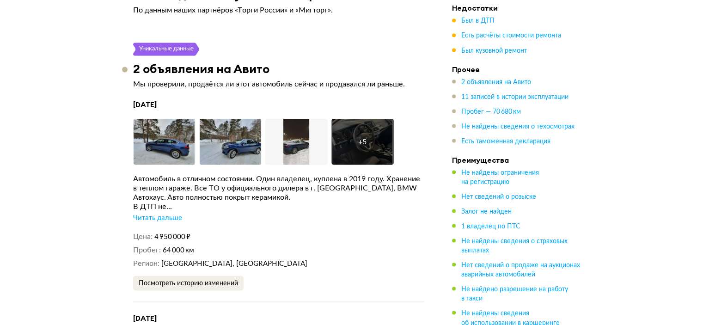
scroll to position [1756, 0]
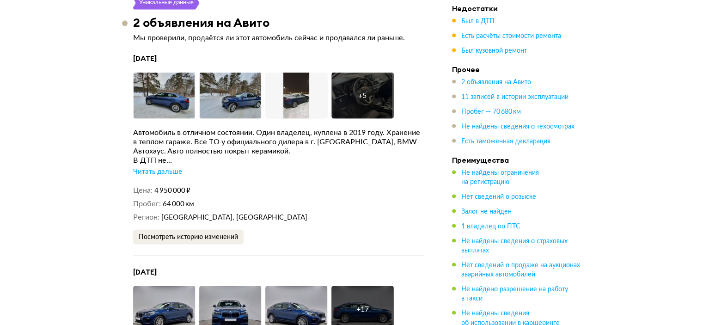
click at [161, 175] on div "Автомобиль в отличном состоянии. Один владелец, куплена в 2019 году. Хранение в…" at bounding box center [278, 152] width 291 height 49
click at [159, 170] on div "Читать дальше" at bounding box center [157, 171] width 49 height 9
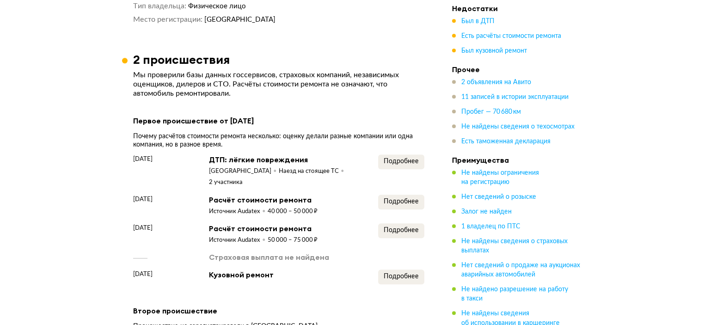
scroll to position [924, 0]
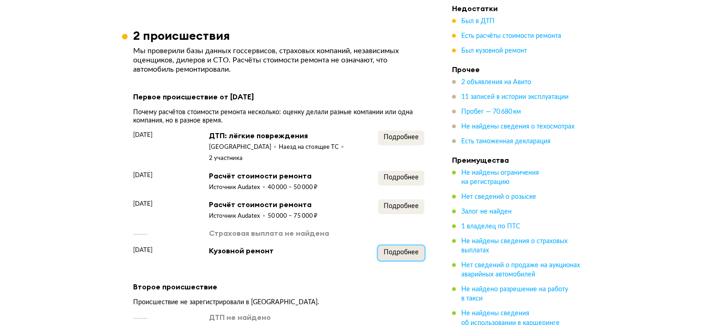
click at [376, 251] on span "Подробнее" at bounding box center [400, 252] width 35 height 6
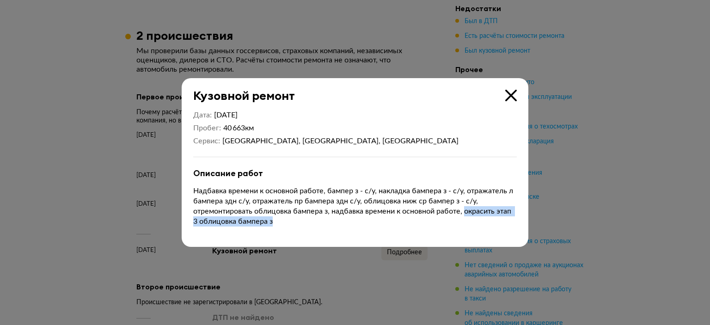
drag, startPoint x: 469, startPoint y: 210, endPoint x: 486, endPoint y: 223, distance: 22.1
click at [376, 223] on p "Надбавка времени к основной работе, бампер з - с/у, накладка бампера з - с/у, о…" at bounding box center [354, 206] width 323 height 41
click at [376, 94] on icon at bounding box center [511, 96] width 12 height 12
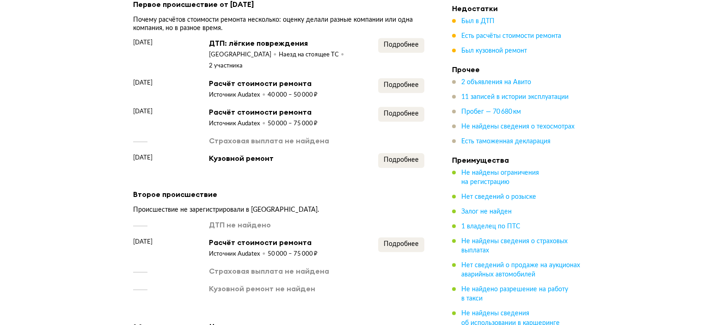
scroll to position [1063, 0]
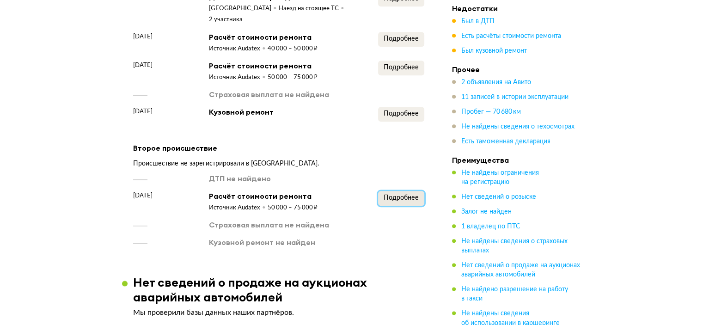
click at [376, 194] on span "Подробнее" at bounding box center [400, 197] width 35 height 6
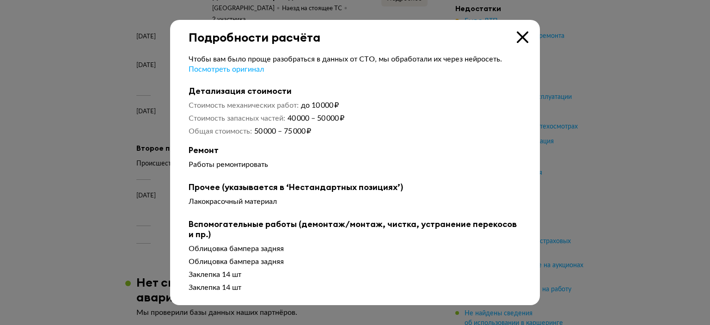
click at [376, 35] on icon at bounding box center [523, 37] width 12 height 12
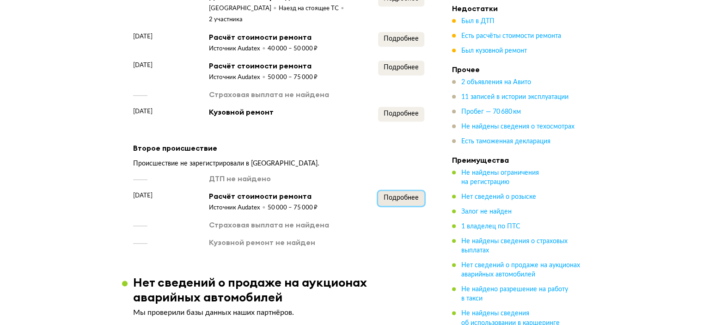
click at [376, 194] on span "Подробнее" at bounding box center [400, 197] width 35 height 6
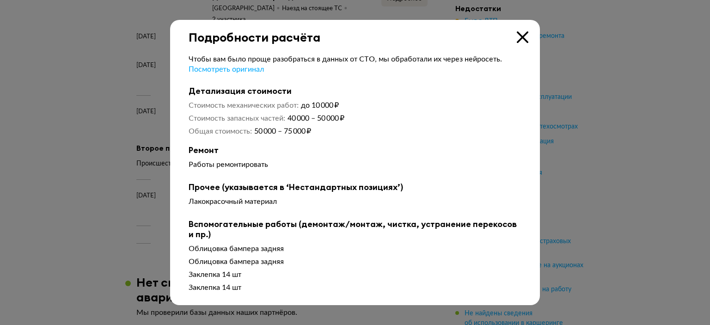
click at [376, 38] on icon at bounding box center [523, 37] width 12 height 12
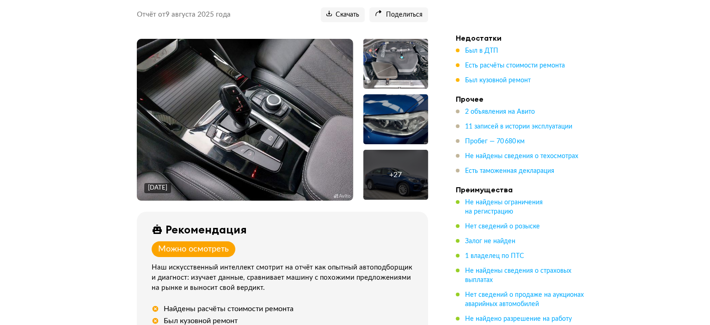
scroll to position [139, 0]
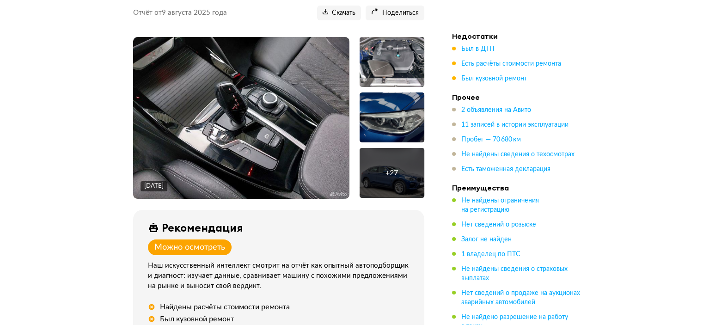
click at [211, 100] on img at bounding box center [241, 118] width 216 height 162
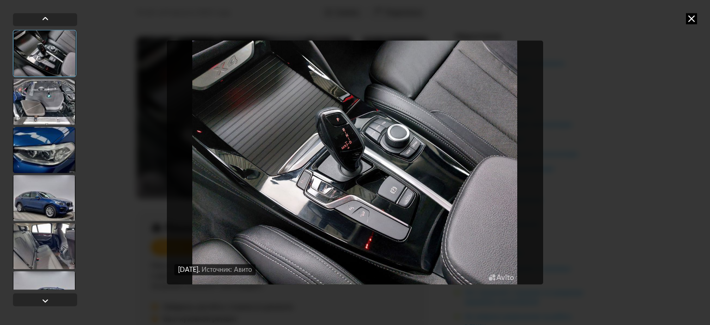
click at [44, 101] on div at bounding box center [44, 102] width 62 height 46
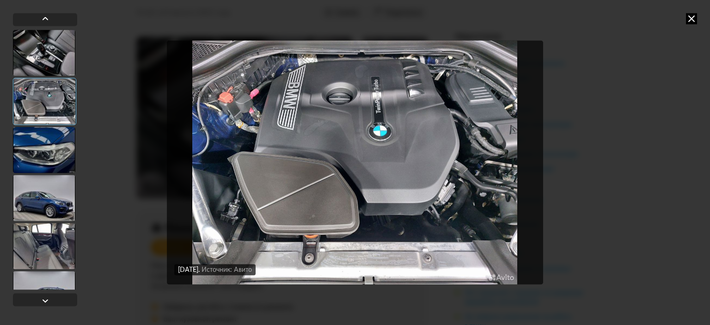
click at [47, 138] on div at bounding box center [44, 150] width 62 height 46
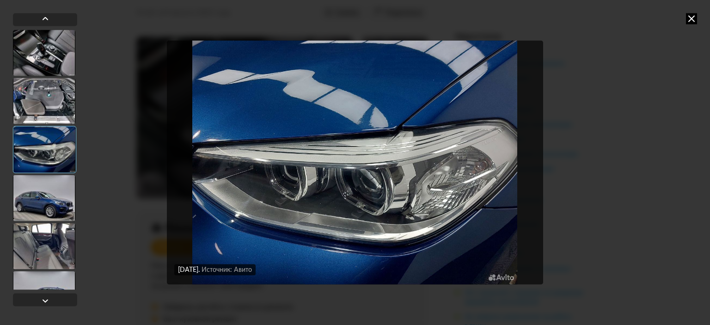
click at [52, 197] on div at bounding box center [44, 198] width 62 height 46
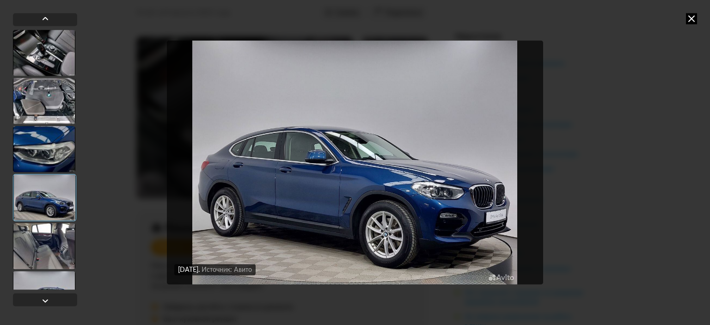
click at [44, 236] on div at bounding box center [44, 246] width 62 height 46
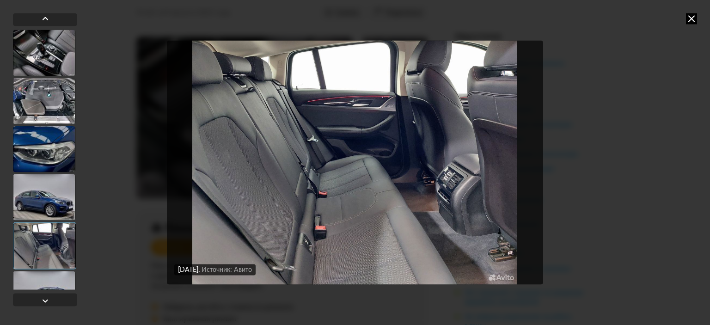
click at [47, 278] on div at bounding box center [44, 294] width 62 height 46
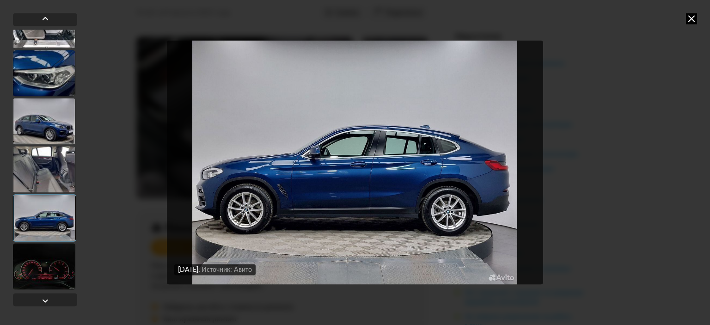
scroll to position [92, 0]
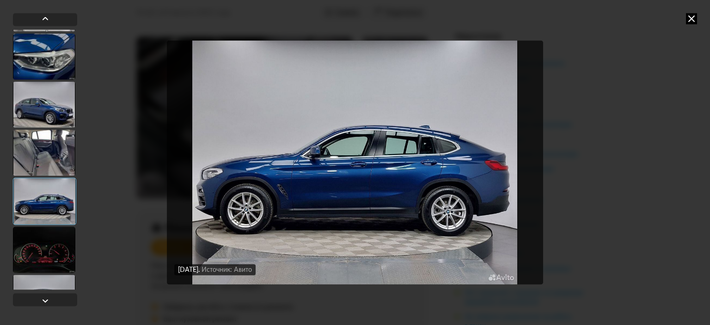
click at [40, 255] on div at bounding box center [44, 249] width 62 height 46
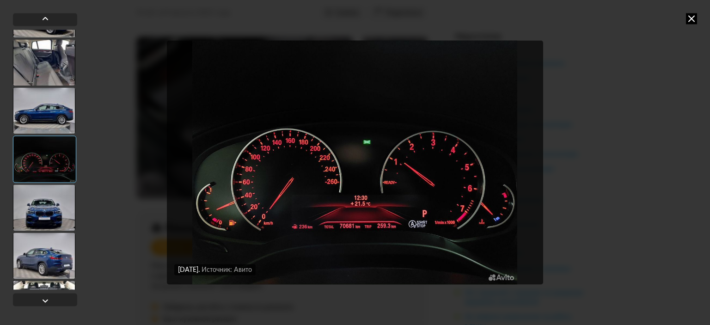
scroll to position [185, 0]
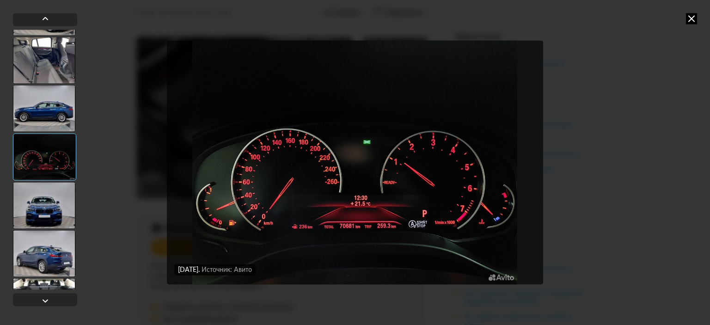
click at [57, 225] on div at bounding box center [44, 205] width 62 height 46
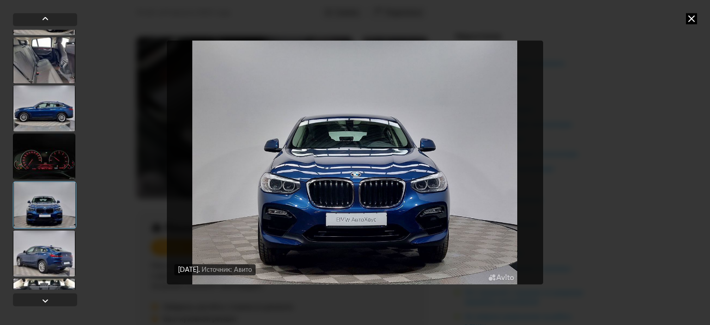
click at [48, 252] on div at bounding box center [44, 253] width 62 height 46
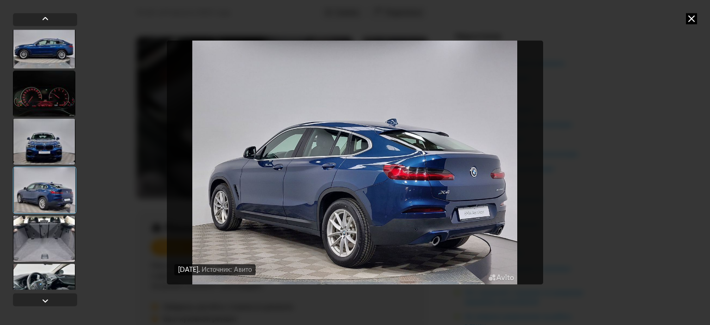
scroll to position [277, 0]
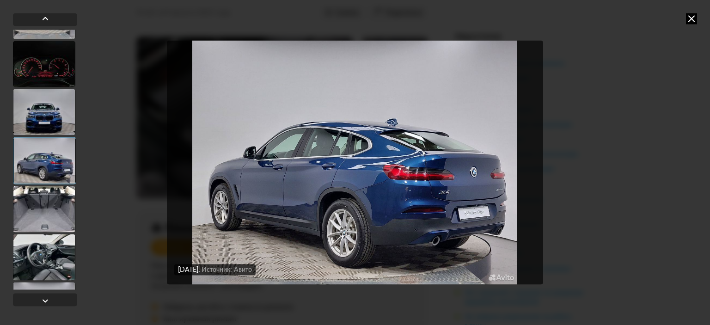
click at [36, 221] on div at bounding box center [44, 209] width 62 height 46
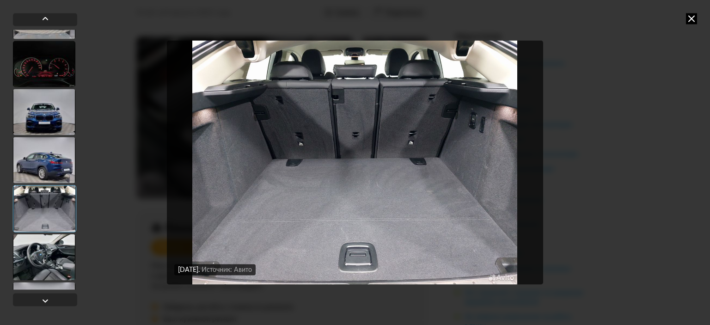
click at [41, 256] on div at bounding box center [44, 257] width 62 height 46
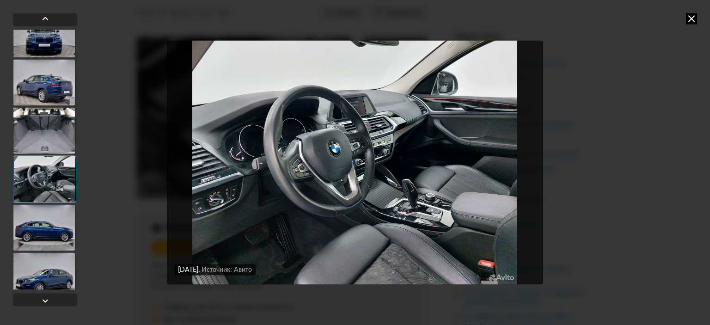
scroll to position [370, 0]
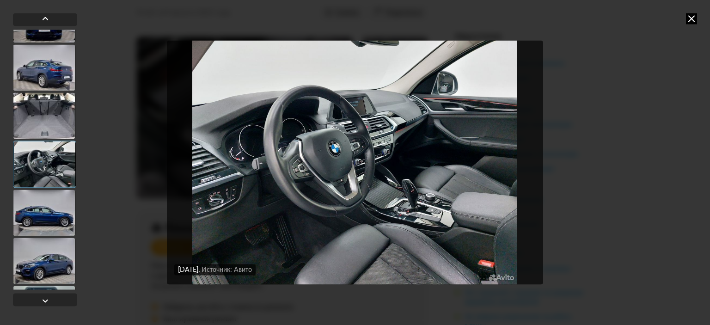
click at [46, 209] on div at bounding box center [44, 212] width 62 height 46
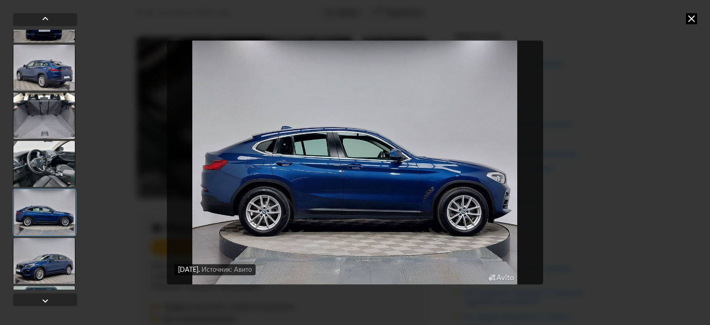
click at [46, 255] on div at bounding box center [44, 260] width 62 height 46
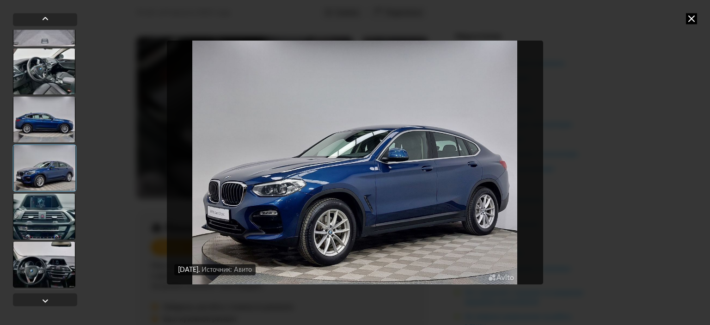
scroll to position [508, 0]
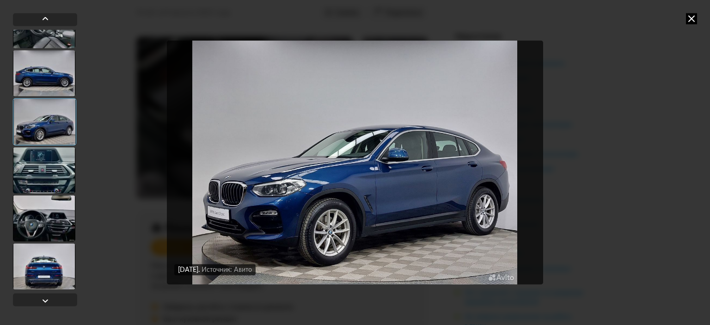
click at [51, 161] on div at bounding box center [44, 170] width 62 height 46
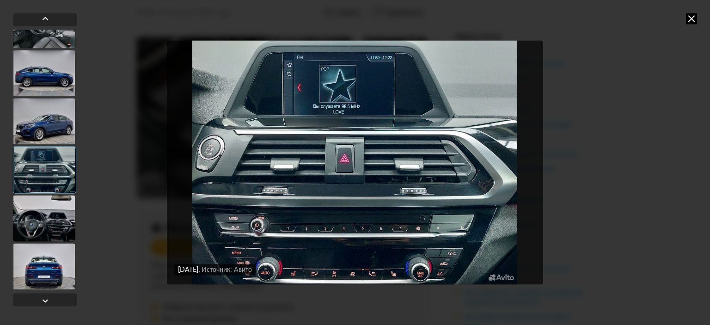
click at [46, 219] on div at bounding box center [44, 218] width 62 height 46
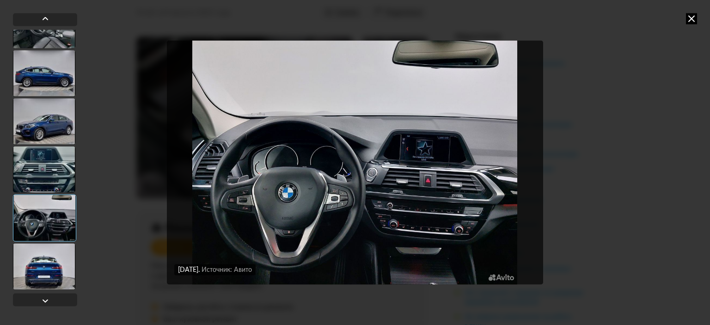
click at [49, 266] on div at bounding box center [44, 266] width 62 height 46
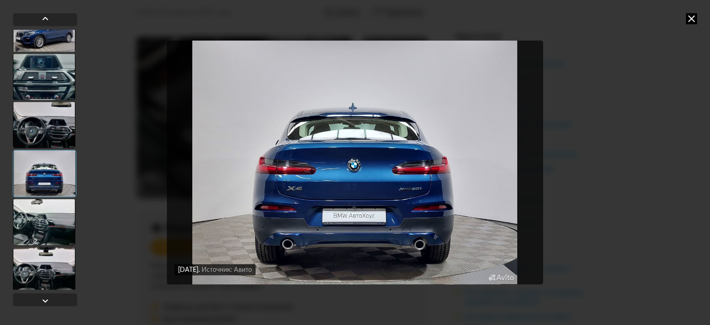
scroll to position [647, 0]
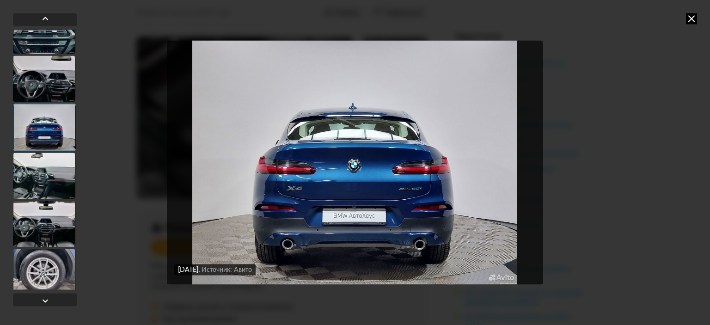
click at [44, 176] on div at bounding box center [44, 175] width 62 height 46
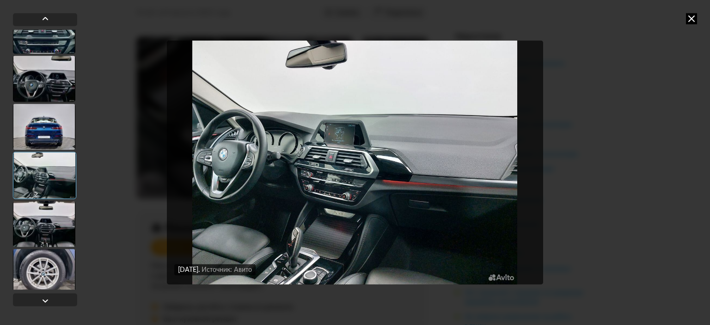
click at [53, 257] on div at bounding box center [44, 272] width 62 height 46
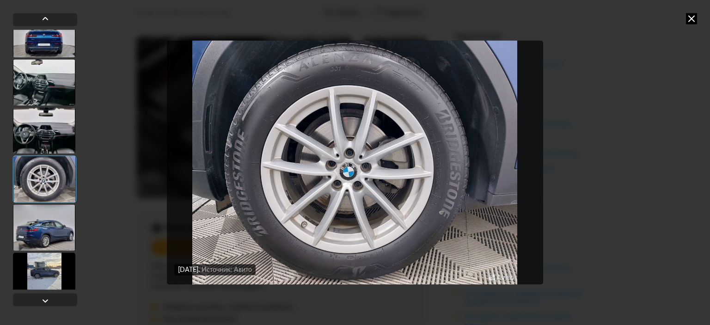
scroll to position [785, 0]
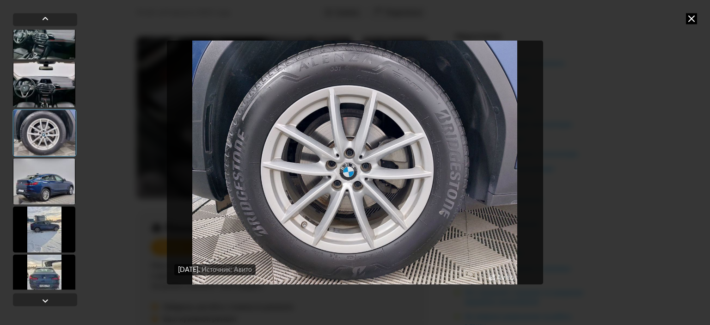
click at [45, 172] on div at bounding box center [44, 181] width 62 height 46
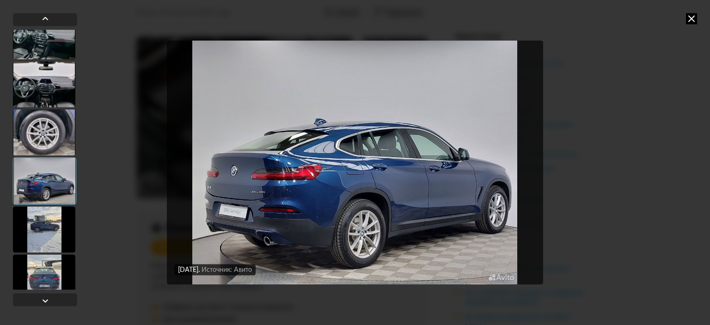
click at [43, 220] on div at bounding box center [44, 229] width 62 height 46
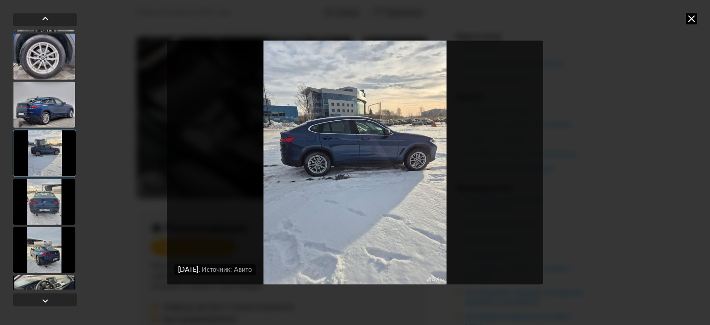
scroll to position [878, 0]
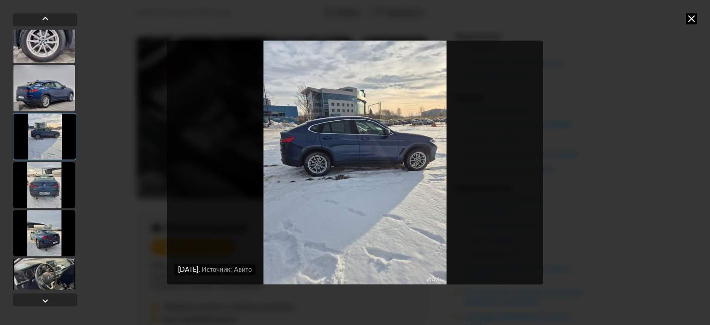
click at [47, 187] on div at bounding box center [44, 185] width 62 height 46
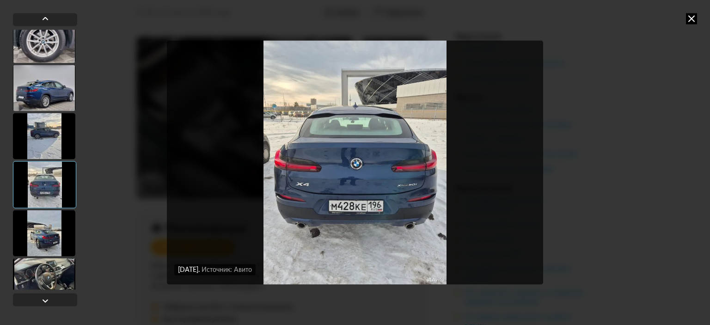
click at [46, 225] on div at bounding box center [44, 233] width 62 height 46
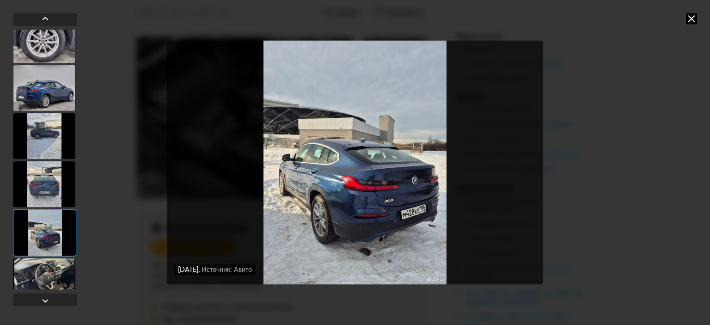
click at [41, 88] on div at bounding box center [44, 88] width 62 height 46
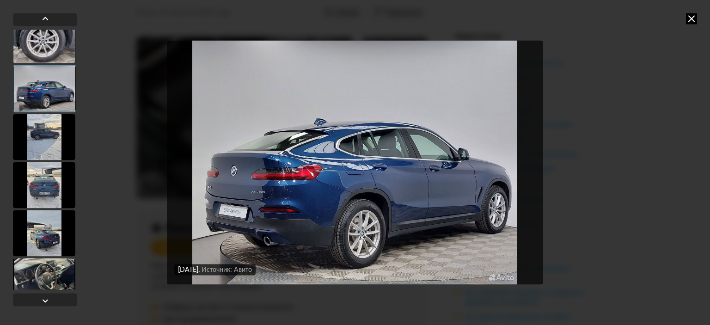
click at [43, 227] on div at bounding box center [44, 233] width 62 height 46
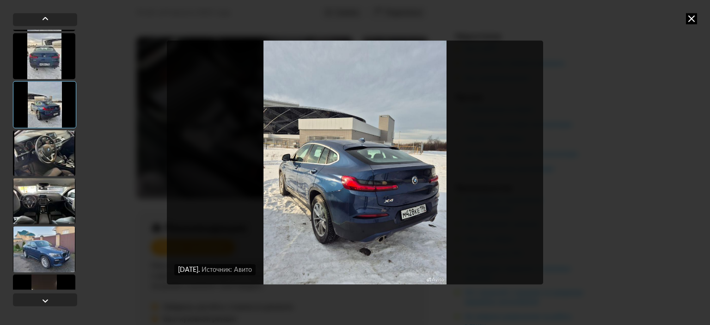
scroll to position [1016, 0]
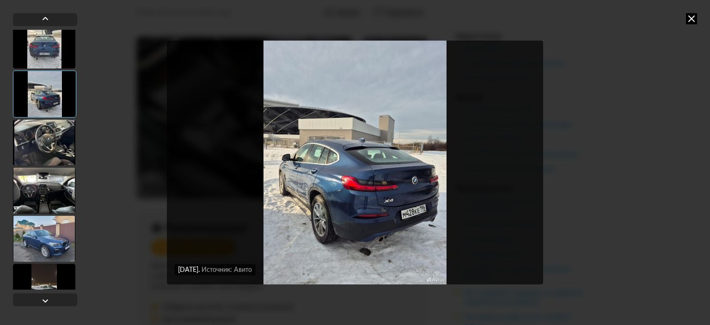
click at [44, 139] on div at bounding box center [44, 142] width 62 height 46
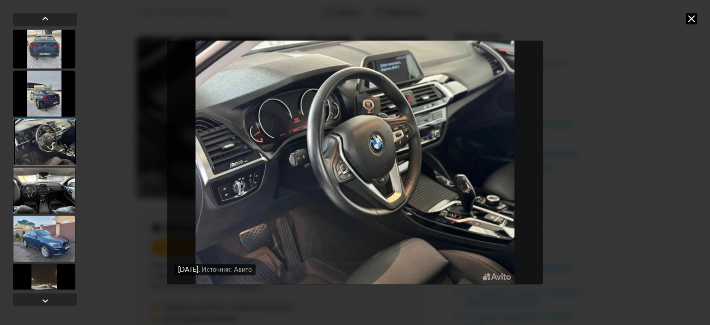
click at [45, 190] on div at bounding box center [44, 190] width 62 height 46
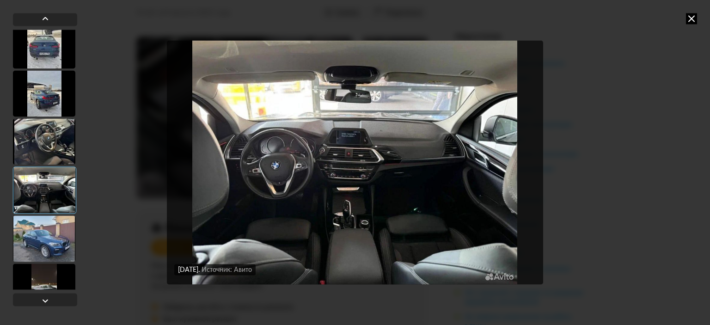
click at [43, 233] on div at bounding box center [44, 238] width 62 height 46
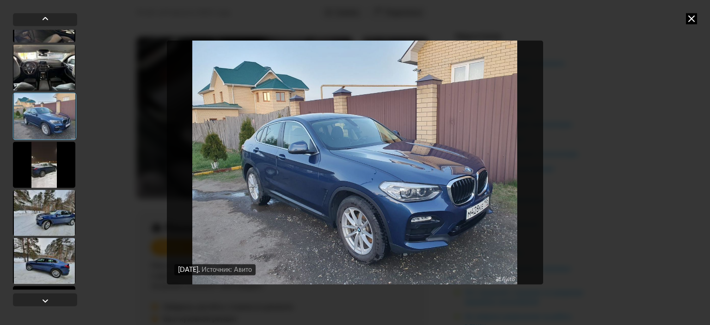
scroll to position [1155, 0]
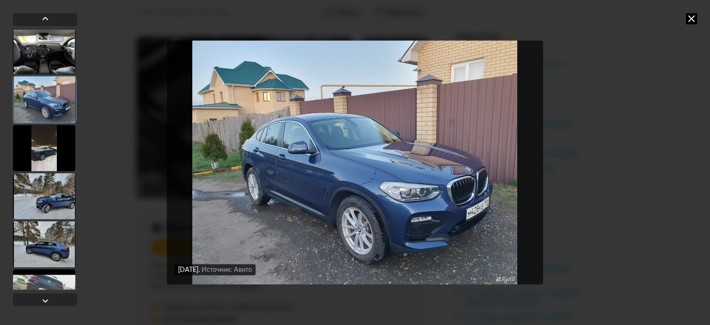
click at [39, 147] on div at bounding box center [44, 148] width 62 height 46
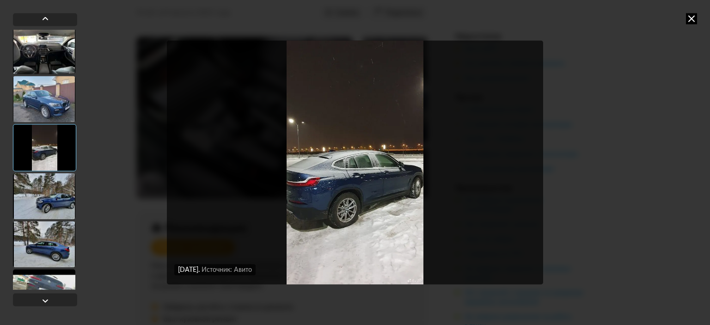
click at [46, 205] on div at bounding box center [44, 196] width 62 height 46
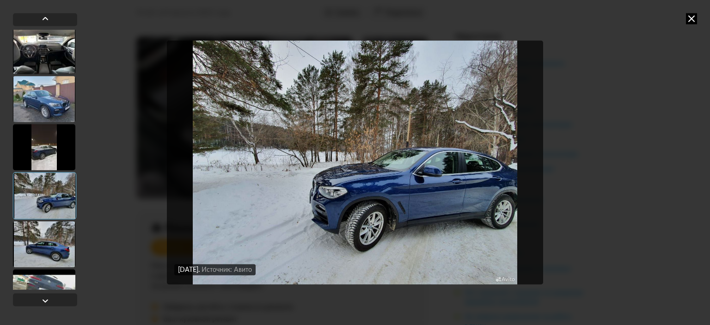
click at [48, 246] on div at bounding box center [44, 244] width 62 height 46
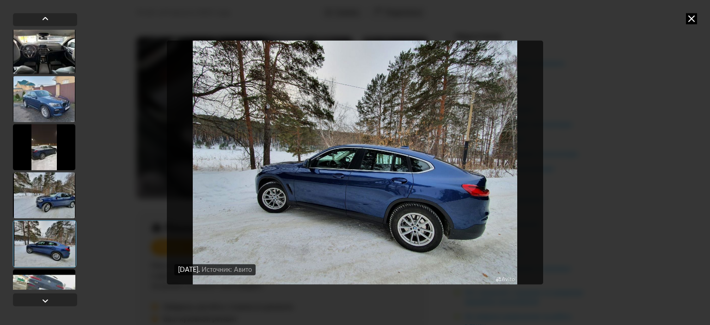
click at [53, 280] on div at bounding box center [44, 292] width 62 height 46
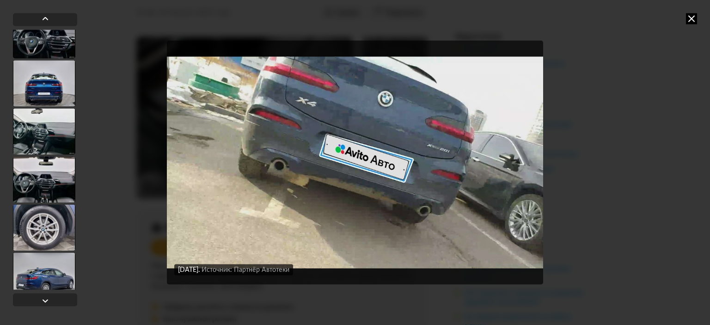
scroll to position [674, 0]
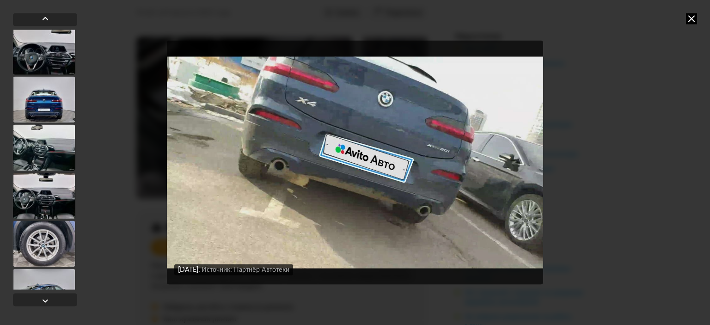
click at [44, 153] on div at bounding box center [44, 147] width 62 height 46
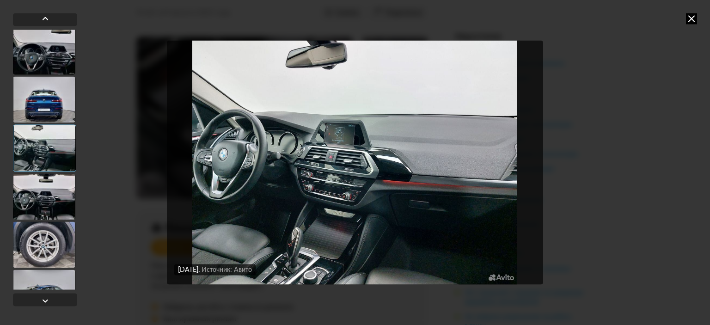
click at [328, 147] on img "Go to Slide 17" at bounding box center [355, 162] width 376 height 243
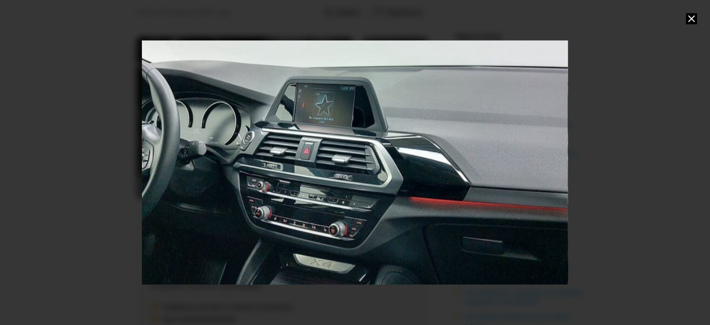
click at [376, 15] on icon at bounding box center [691, 18] width 11 height 11
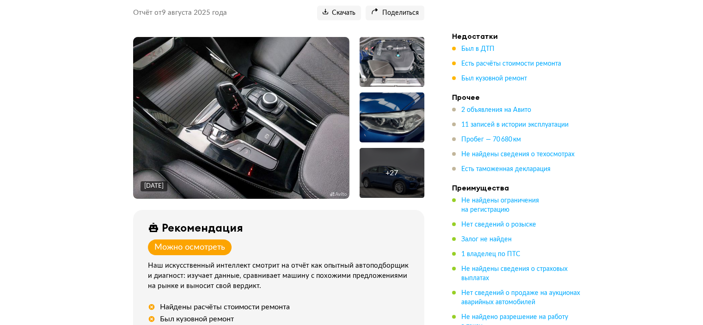
click at [376, 171] on div "+ 27" at bounding box center [391, 172] width 12 height 9
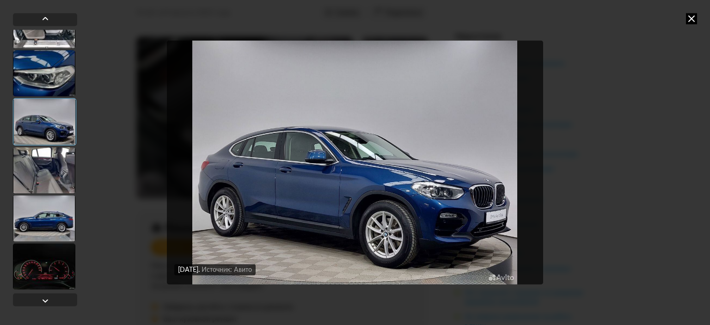
scroll to position [92, 0]
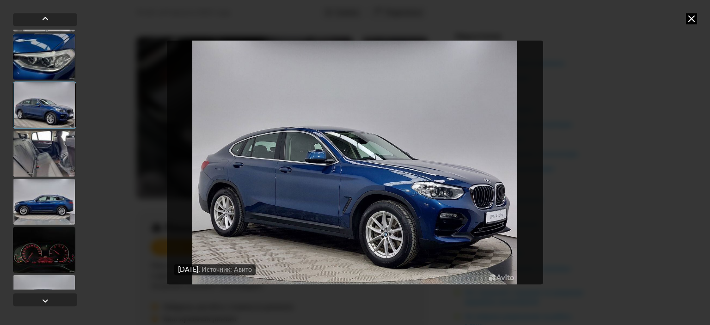
click at [48, 211] on div at bounding box center [44, 201] width 62 height 46
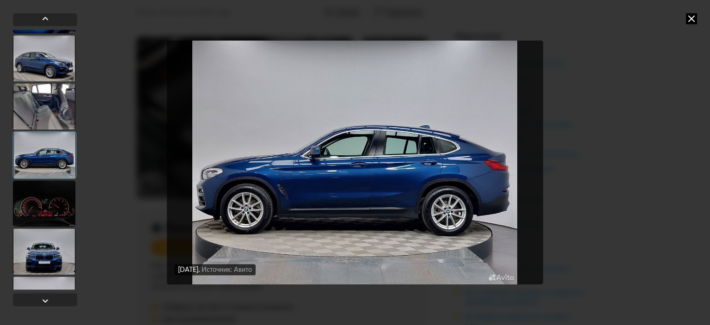
scroll to position [185, 0]
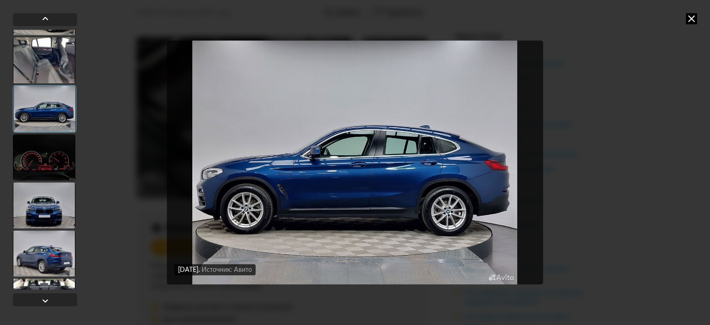
click at [45, 205] on div at bounding box center [44, 205] width 62 height 46
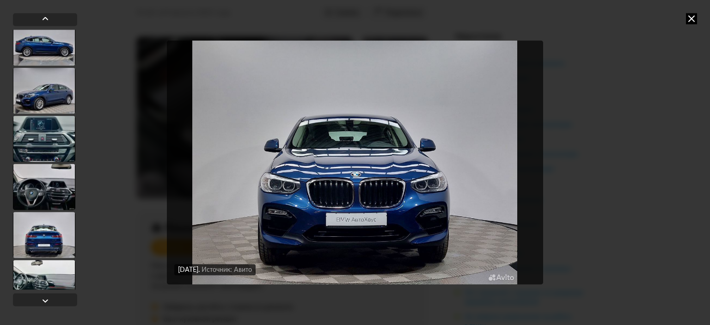
scroll to position [554, 0]
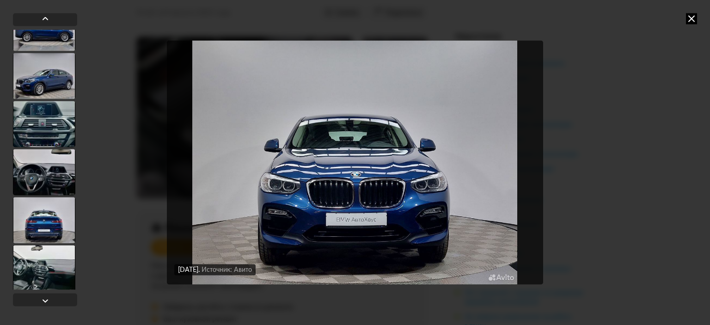
click at [46, 225] on div at bounding box center [44, 220] width 62 height 46
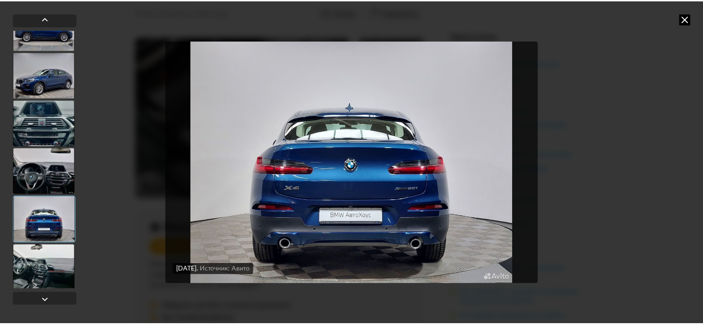
scroll to position [553, 0]
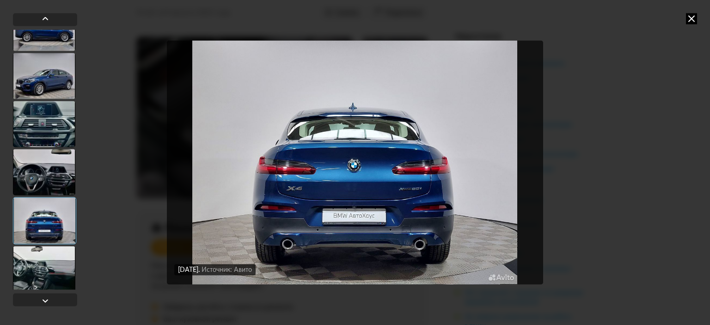
click at [376, 20] on icon at bounding box center [691, 18] width 11 height 11
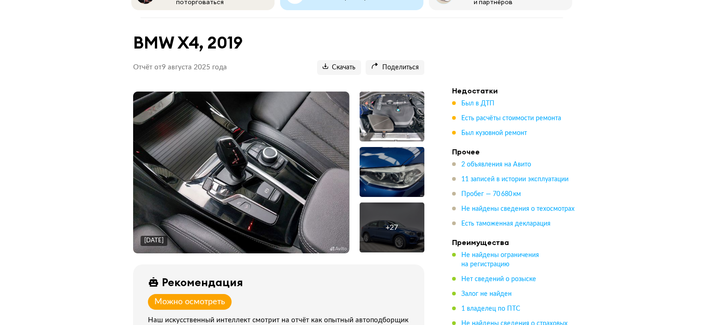
scroll to position [0, 0]
